Goal: Find specific page/section: Find specific page/section

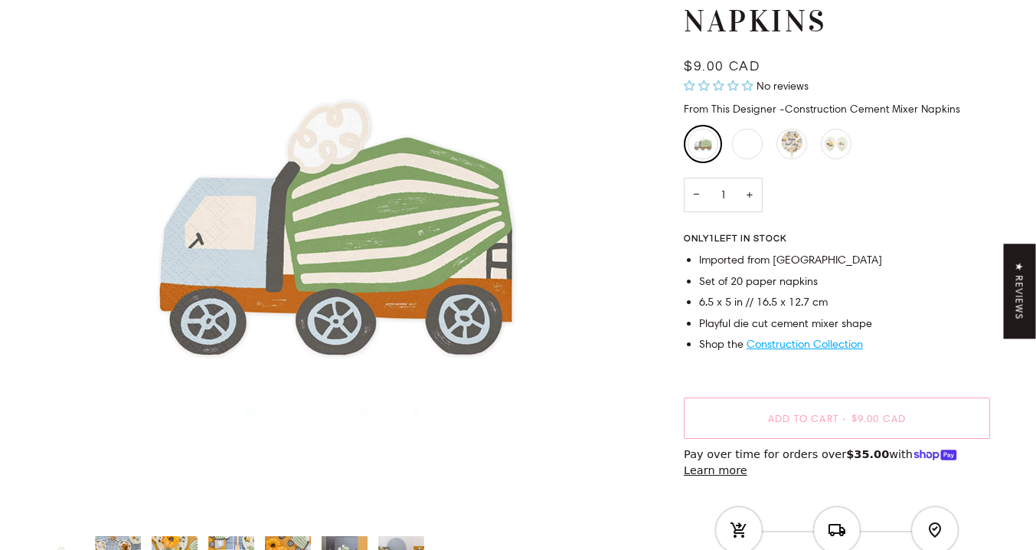
scroll to position [230, 0]
drag, startPoint x: 703, startPoint y: 263, endPoint x: 810, endPoint y: 257, distance: 107.5
click at [810, 257] on li "Imported from Europe" at bounding box center [844, 260] width 291 height 17
click at [811, 257] on li "Imported from Europe" at bounding box center [844, 260] width 291 height 17
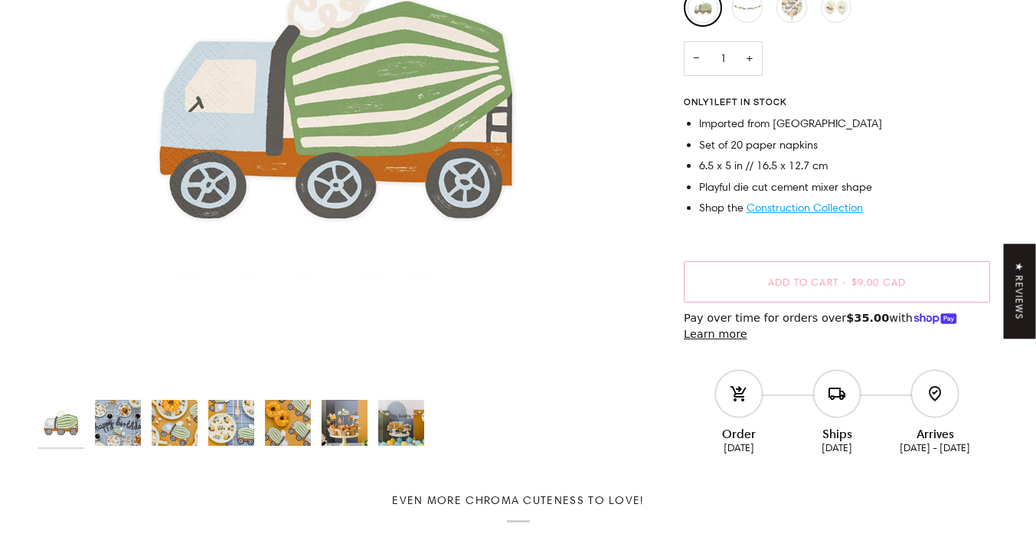
scroll to position [383, 0]
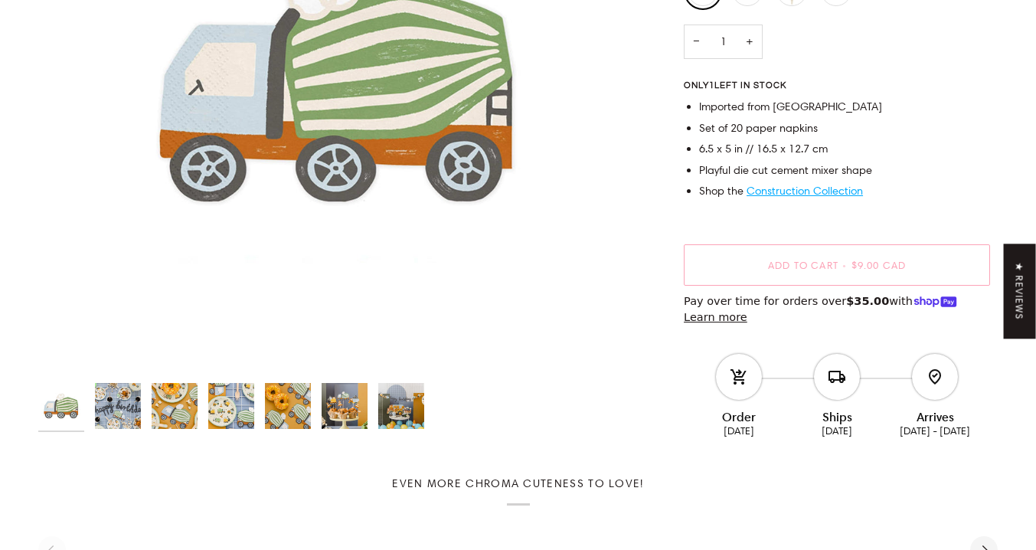
click at [806, 191] on span "Construction Collection" at bounding box center [805, 191] width 116 height 14
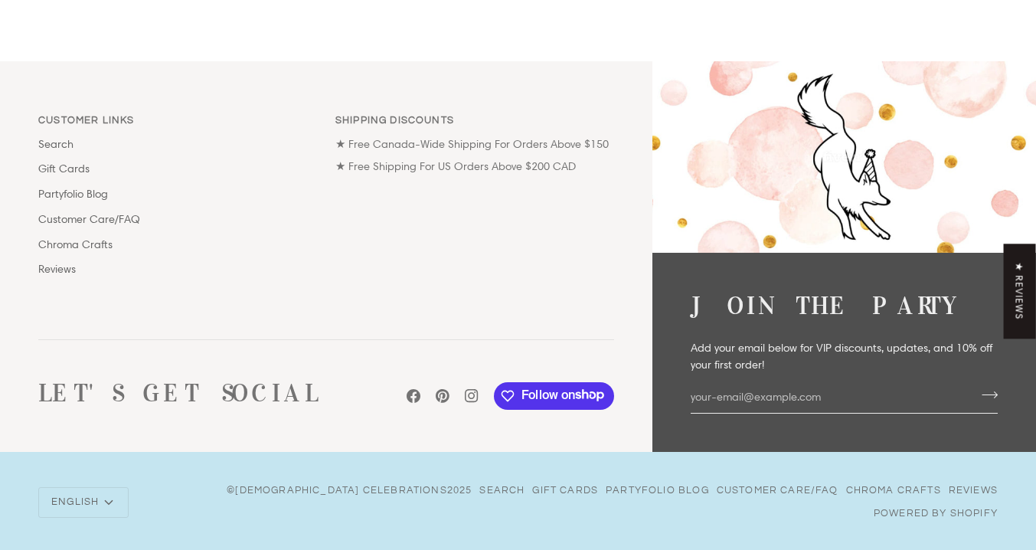
scroll to position [2750, 0]
